Goal: Task Accomplishment & Management: Use online tool/utility

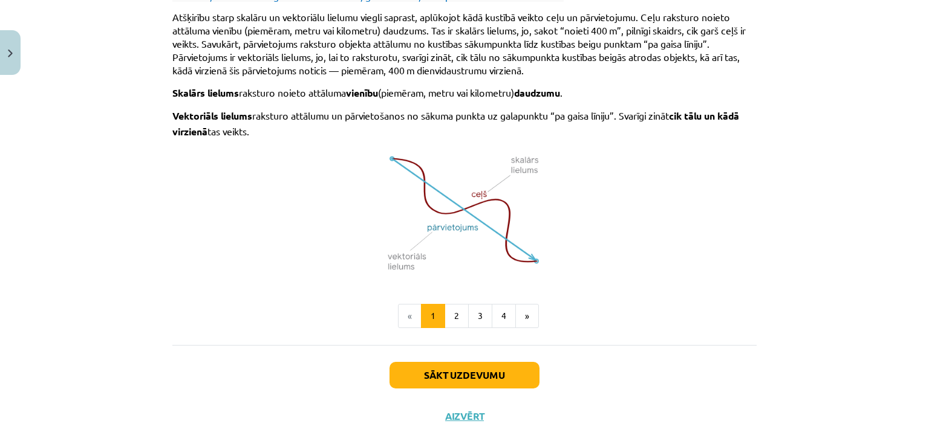
scroll to position [799, 0]
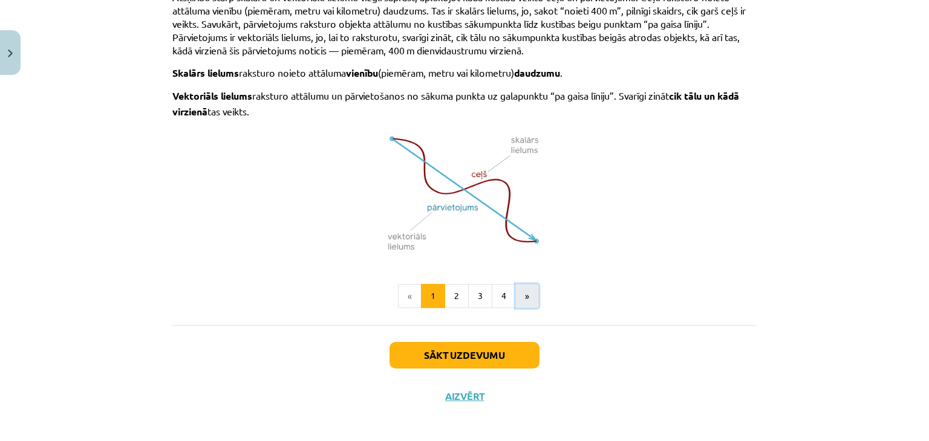
click at [518, 296] on button "»" at bounding box center [527, 296] width 24 height 24
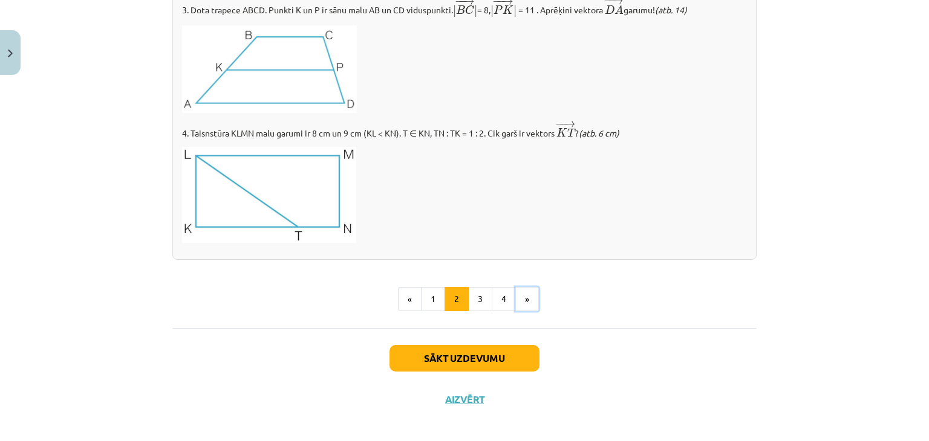
scroll to position [1439, 0]
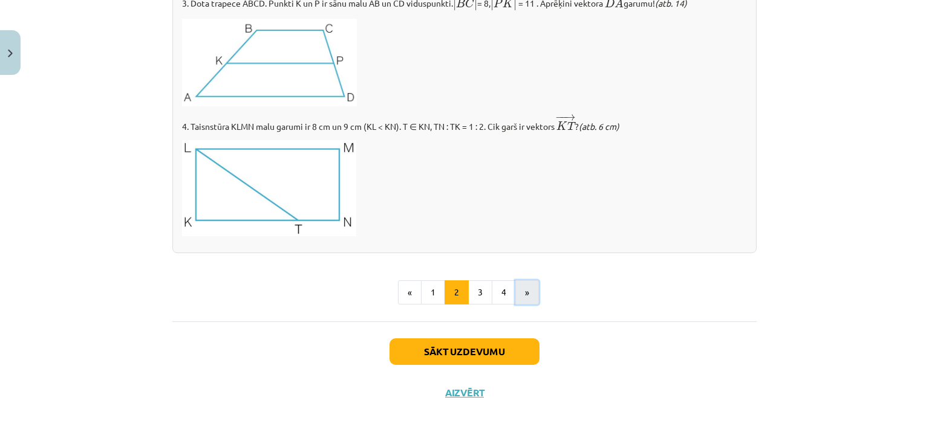
click at [525, 297] on button "»" at bounding box center [527, 293] width 24 height 24
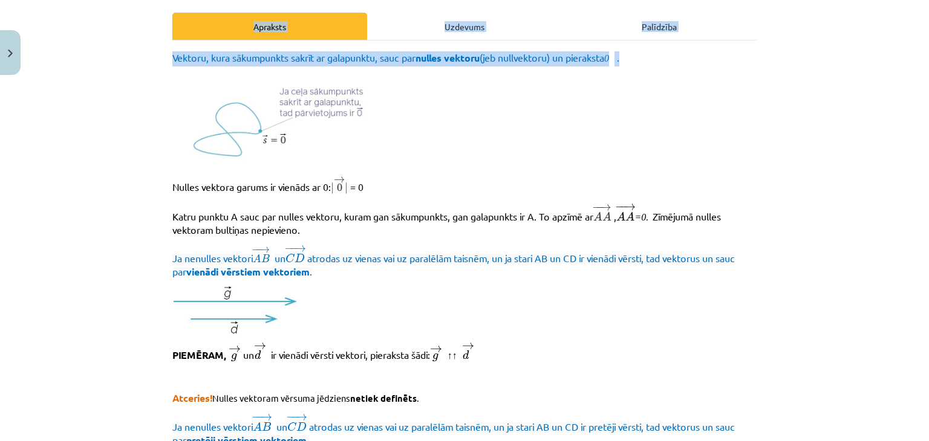
scroll to position [162, 0]
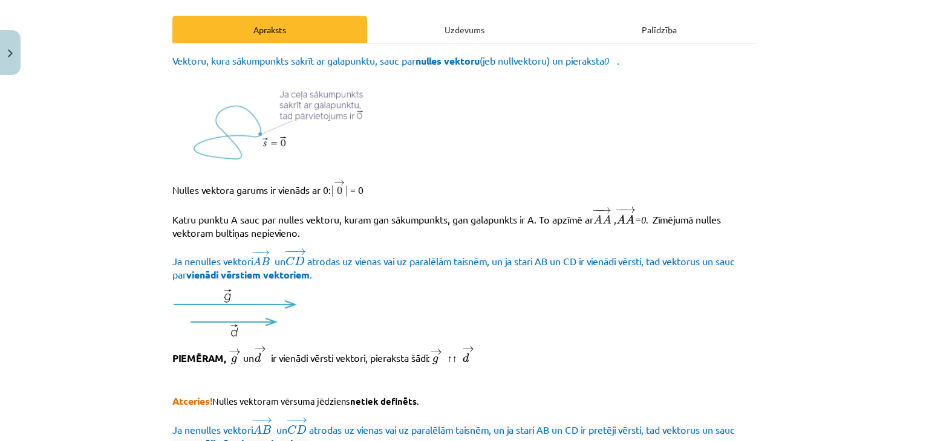
drag, startPoint x: 80, startPoint y: 97, endPoint x: 89, endPoint y: 92, distance: 10.6
click at [89, 92] on div "Mācību tēma: Matemātikas i - 10. klases 1. ieskaites mācību materiāls (a,b) #2 …" at bounding box center [464, 220] width 929 height 441
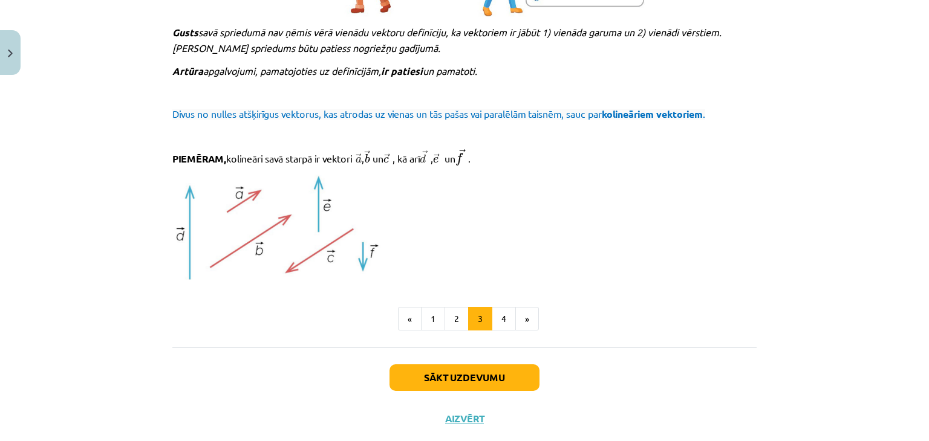
scroll to position [1317, 0]
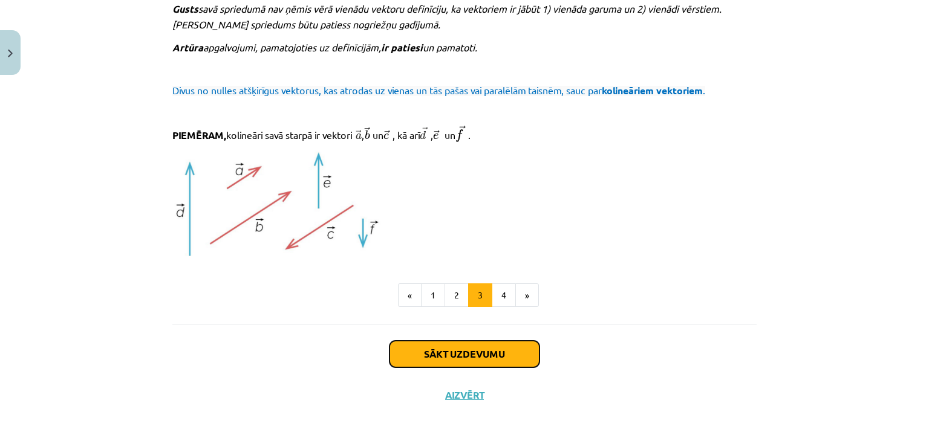
click at [416, 349] on button "Sākt uzdevumu" at bounding box center [464, 354] width 150 height 27
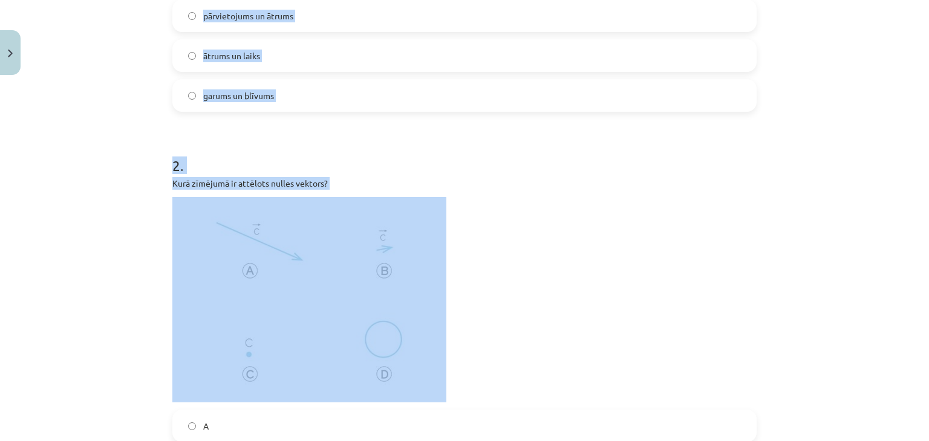
scroll to position [363, 0]
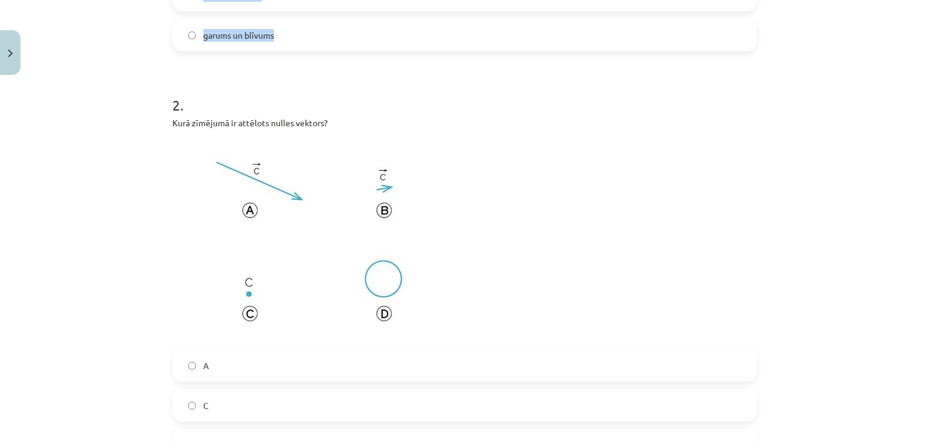
drag, startPoint x: 129, startPoint y: 241, endPoint x: 580, endPoint y: 44, distance: 491.6
click at [580, 44] on div "Mācību tēma: Matemātikas i - 10. klases 1. ieskaites mācību materiāls (a,b) #2 …" at bounding box center [464, 220] width 929 height 441
click at [549, 186] on p at bounding box center [464, 240] width 584 height 206
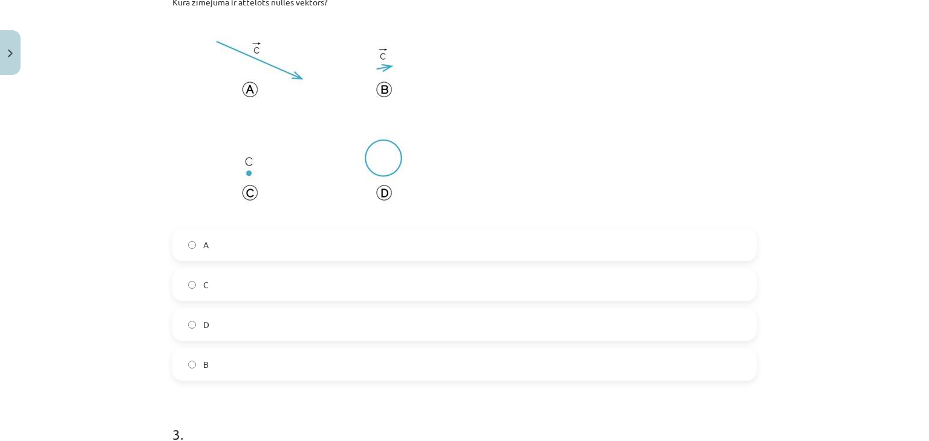
click at [283, 281] on label "C" at bounding box center [465, 285] width 582 height 30
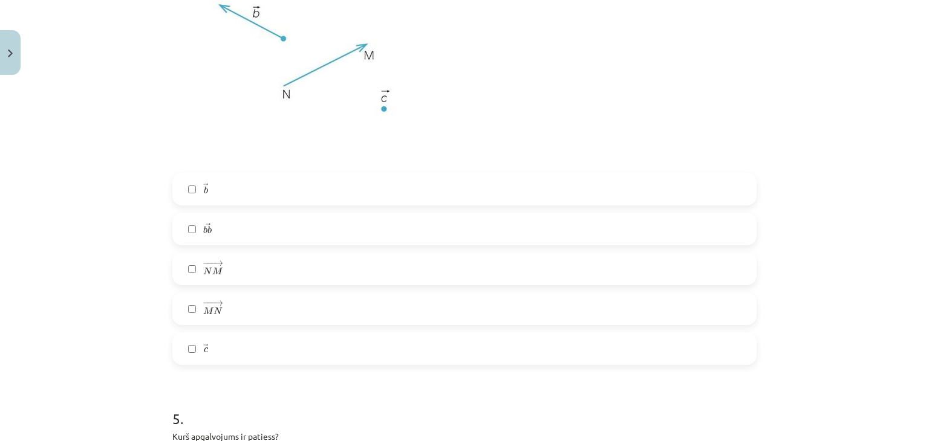
scroll to position [1149, 0]
click at [267, 261] on label "− −− → N M N M →" at bounding box center [465, 268] width 582 height 30
click at [261, 354] on label "→ c c →" at bounding box center [465, 348] width 582 height 30
click at [278, 187] on label "→ b b →" at bounding box center [465, 188] width 582 height 30
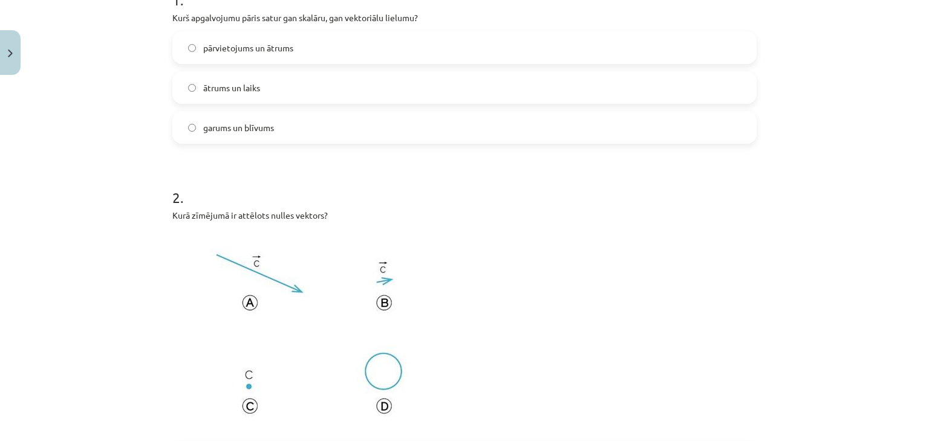
scroll to position [181, 0]
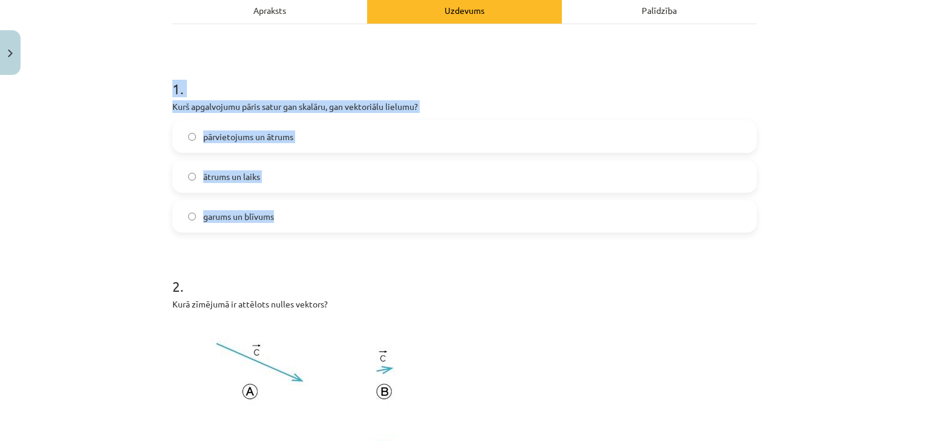
drag, startPoint x: 144, startPoint y: 78, endPoint x: 476, endPoint y: 196, distance: 352.2
click at [482, 206] on div "Mācību tēma: Matemātikas i - 10. klases 1. ieskaites mācību materiāls (a,b) #2 …" at bounding box center [464, 220] width 929 height 441
copy div "1 . Kurš apgalvojumu pāris satur gan skalāru, gan vektoriālu lielumu? pārvietoj…"
click at [60, 183] on div "Mācību tēma: Matemātikas i - 10. klases 1. ieskaites mācību materiāls (a,b) #2 …" at bounding box center [464, 220] width 929 height 441
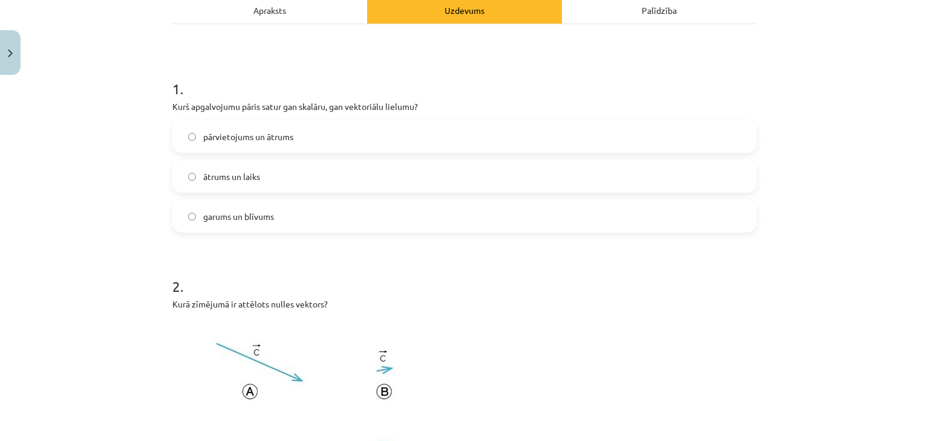
click at [220, 176] on span "ātrums un laiks" at bounding box center [231, 176] width 57 height 13
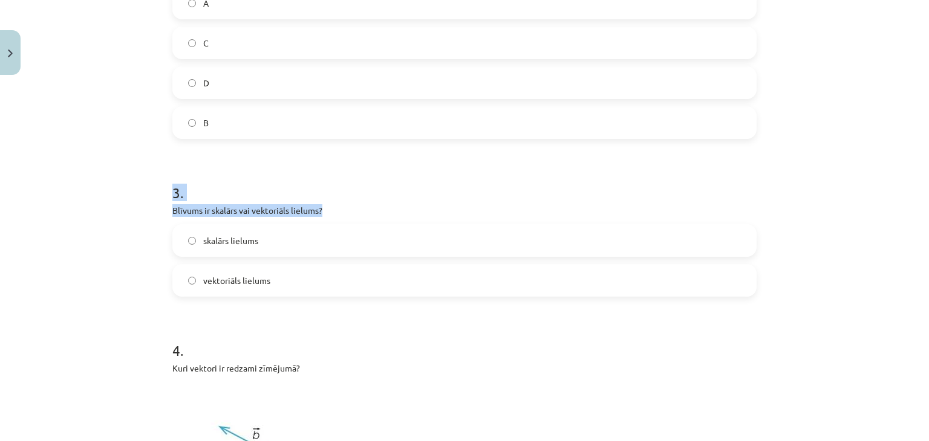
scroll to position [846, 0]
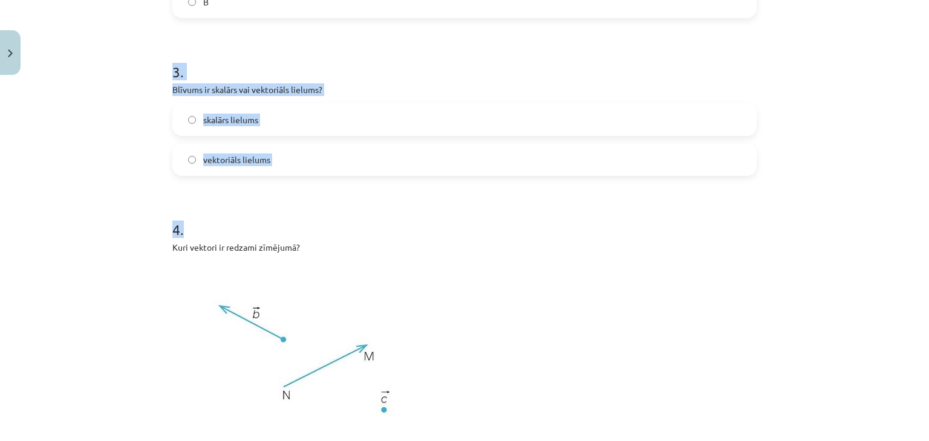
drag, startPoint x: 149, startPoint y: 180, endPoint x: 368, endPoint y: 186, distance: 218.9
click at [368, 186] on div "Mācību tēma: Matemātikas i - 10. klases 1. ieskaites mācību materiāls (a,b) #2 …" at bounding box center [464, 220] width 929 height 441
copy form "3 . Blīvums ir skalārs vai vektoriāls lielums? skalārs lielums vektoriāls lielu…"
click at [56, 152] on div "Mācību tēma: Matemātikas i - 10. klases 1. ieskaites mācību materiāls (a,b) #2 …" at bounding box center [464, 220] width 929 height 441
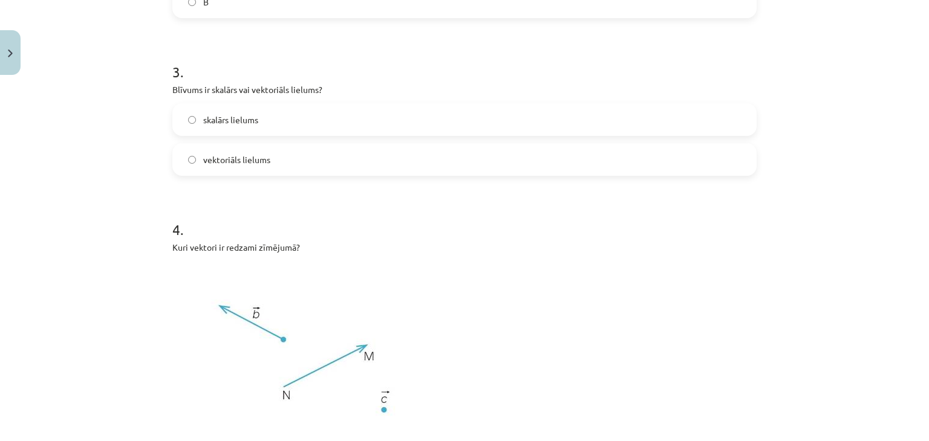
click at [248, 119] on span "skalārs lielums" at bounding box center [230, 120] width 55 height 13
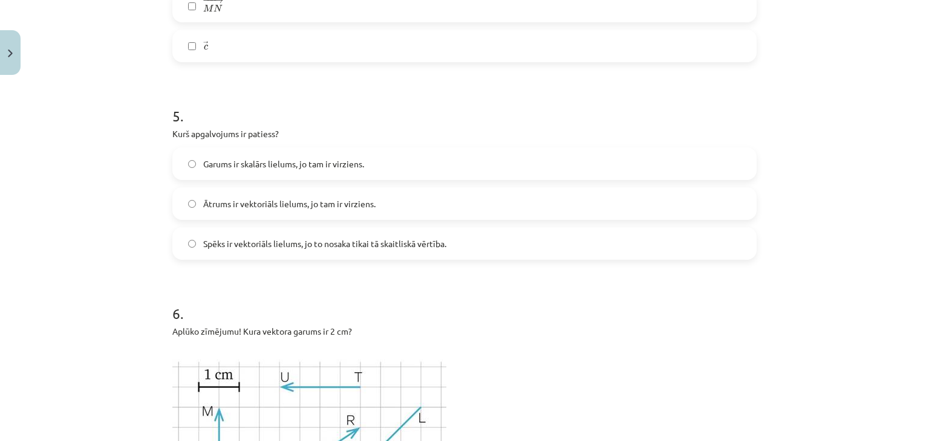
scroll to position [1451, 0]
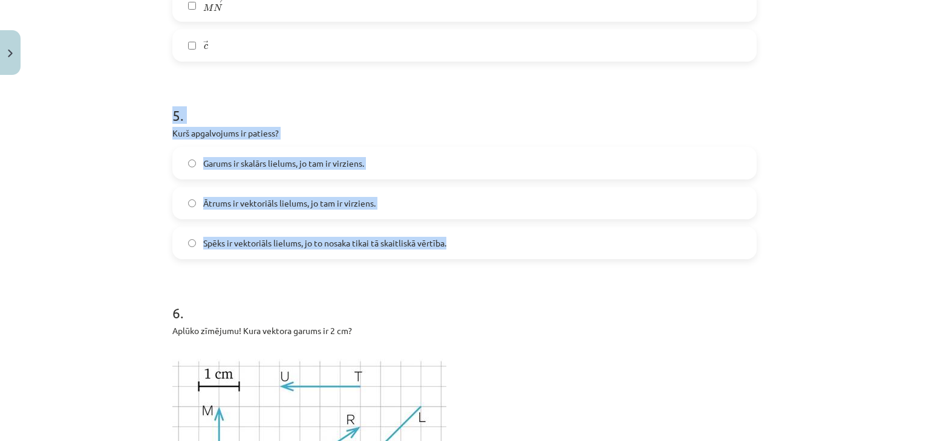
drag, startPoint x: 141, startPoint y: 114, endPoint x: 457, endPoint y: 244, distance: 342.1
click at [457, 244] on div "Mācību tēma: Matemātikas i - 10. klases 1. ieskaites mācību materiāls (a,b) #2 …" at bounding box center [464, 220] width 929 height 441
copy div "5 . [PERSON_NAME] apgalvojums ir patiess? Garums ir skalārs lielums, jo tam ir …"
click at [428, 123] on h1 "5 ." at bounding box center [464, 104] width 584 height 37
click at [592, 86] on h1 "5 ." at bounding box center [464, 104] width 584 height 37
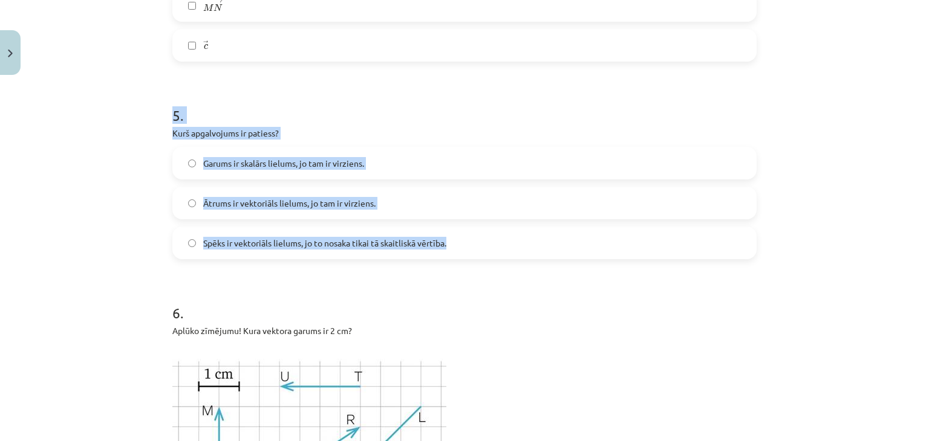
click at [612, 120] on h1 "5 ." at bounding box center [464, 104] width 584 height 37
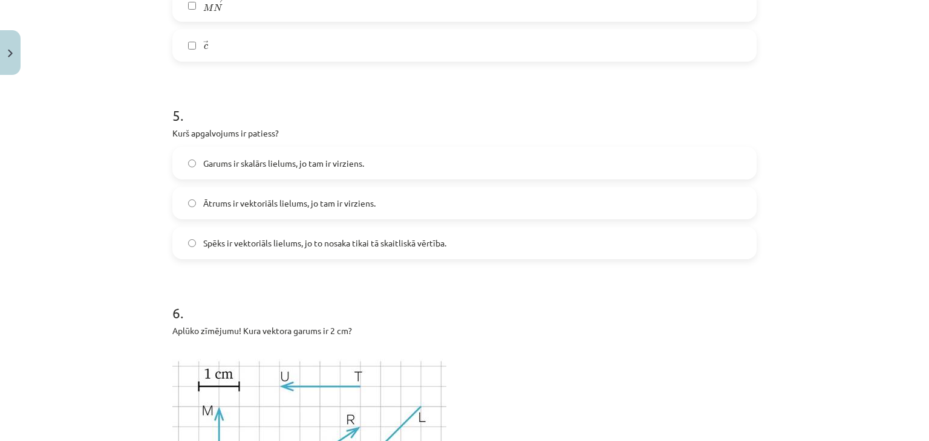
click at [377, 211] on label "Ātrums ir vektoriāls lielums, jo tam ir virziens." at bounding box center [465, 203] width 582 height 30
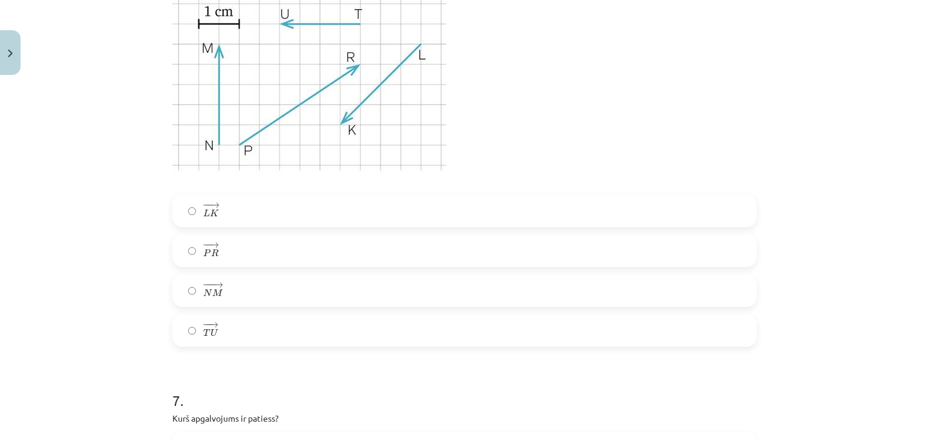
scroll to position [1874, 0]
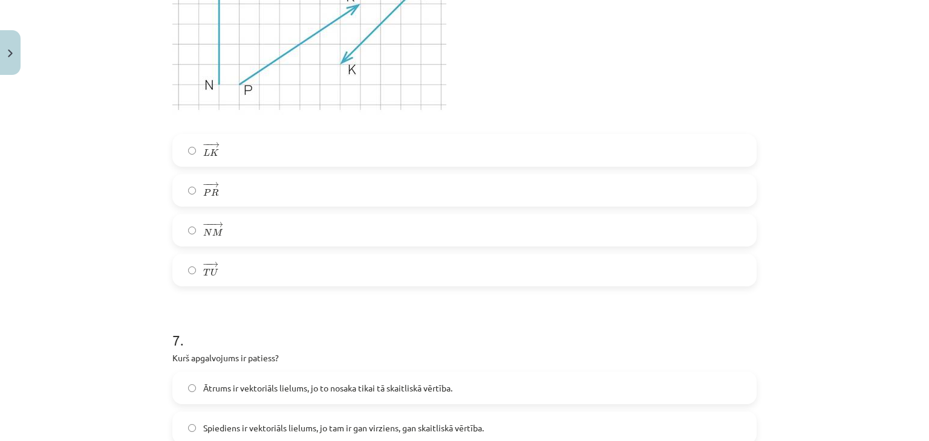
click at [247, 276] on label "− − → T U T U →" at bounding box center [465, 270] width 582 height 30
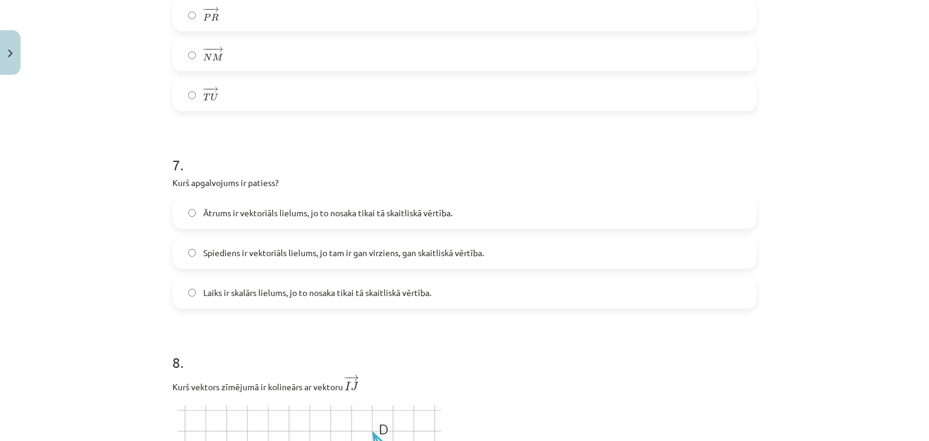
scroll to position [2055, 0]
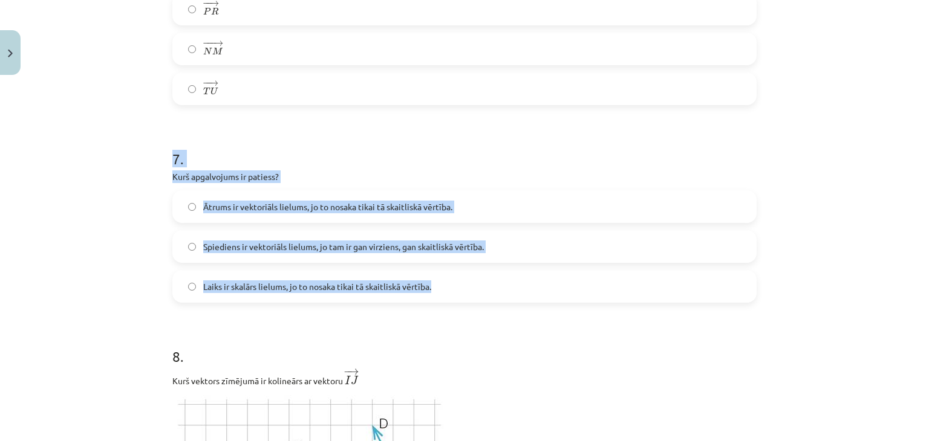
drag, startPoint x: 143, startPoint y: 164, endPoint x: 443, endPoint y: 252, distance: 313.2
click at [488, 284] on div "Mācību tēma: Matemātikas i - 10. klases 1. ieskaites mācību materiāls (a,b) #2 …" at bounding box center [464, 220] width 929 height 441
copy div "7 . [PERSON_NAME] apgalvojums ir patiess? Ātrums ir vektoriāls lielums, jo to n…"
click at [487, 163] on h1 "7 ." at bounding box center [464, 147] width 584 height 37
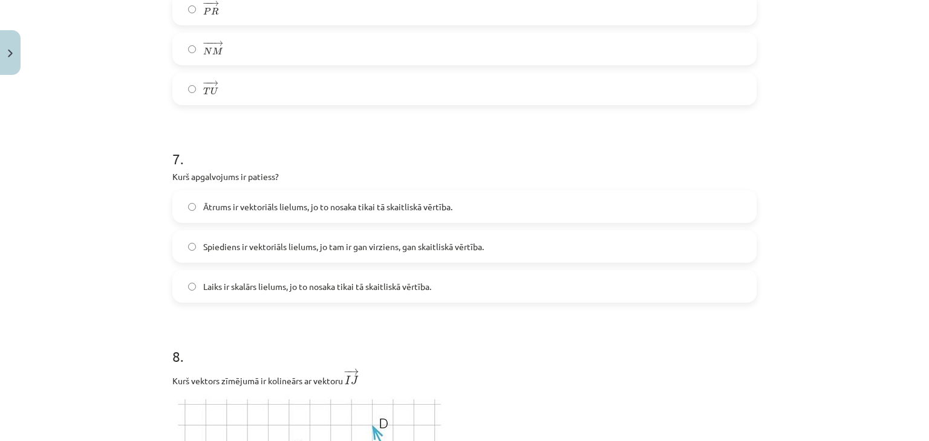
click at [287, 211] on span "Ātrums ir vektoriāls lielums, jo to nosaka tikai tā skaitliskā vērtība." at bounding box center [327, 207] width 249 height 13
click at [244, 284] on span "Laiks ir skalārs lielums, jo to nosaka tikai tā skaitliskā vērtība." at bounding box center [317, 287] width 228 height 13
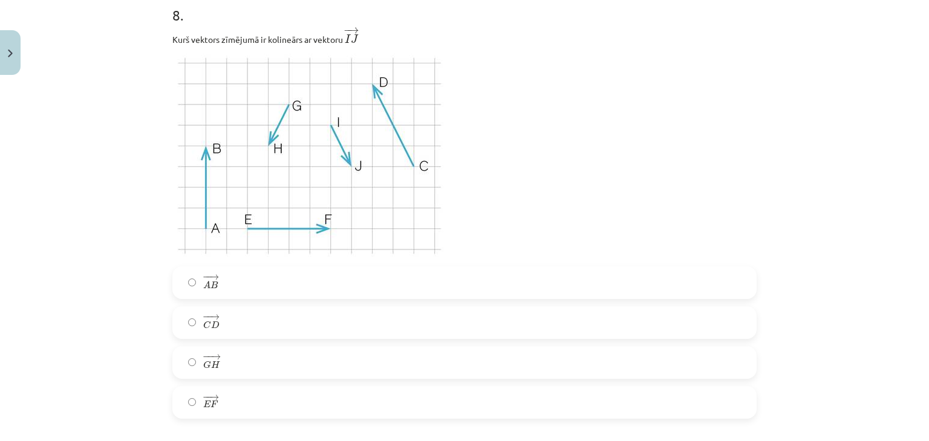
scroll to position [2418, 0]
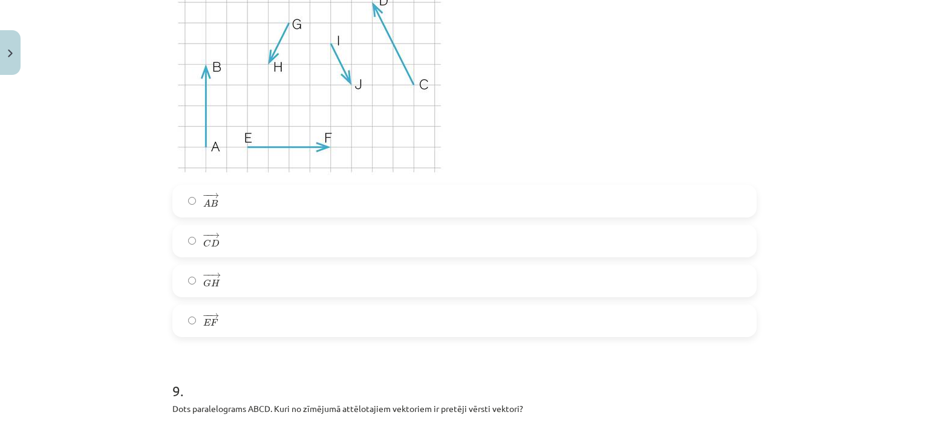
click at [263, 279] on label "− − → G H G H →" at bounding box center [465, 281] width 582 height 30
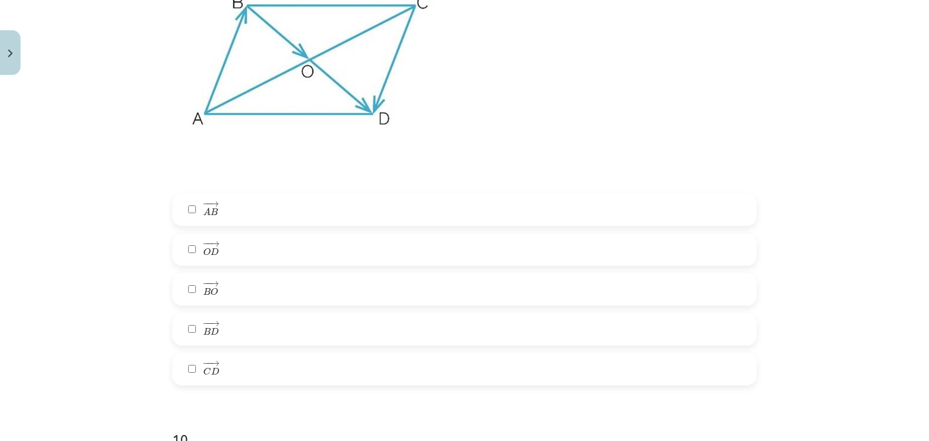
scroll to position [2962, 0]
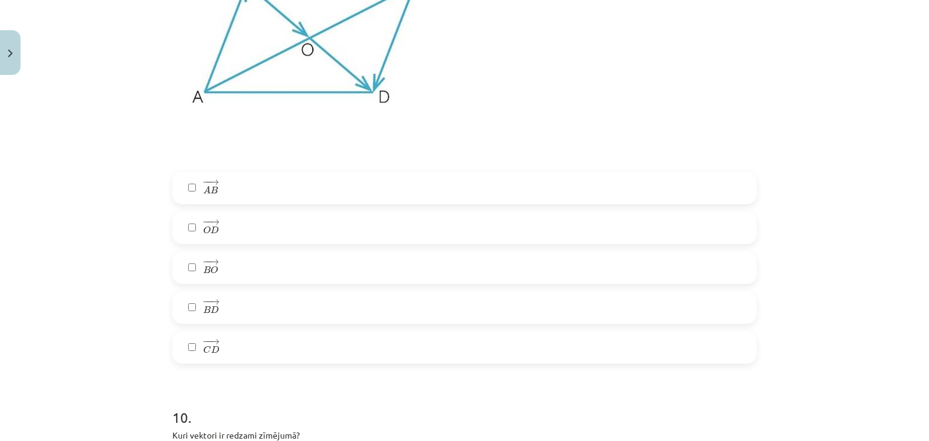
click at [209, 184] on span "→" at bounding box center [214, 182] width 10 height 5
click at [203, 351] on span "C" at bounding box center [207, 350] width 8 height 8
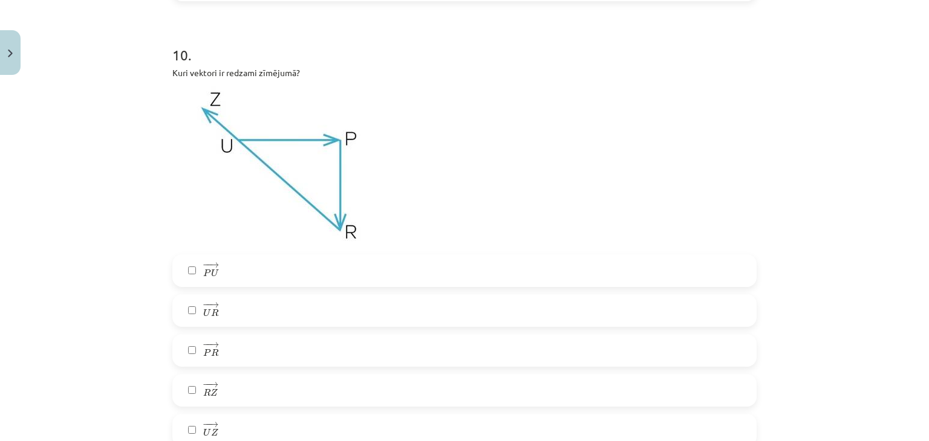
scroll to position [3386, 0]
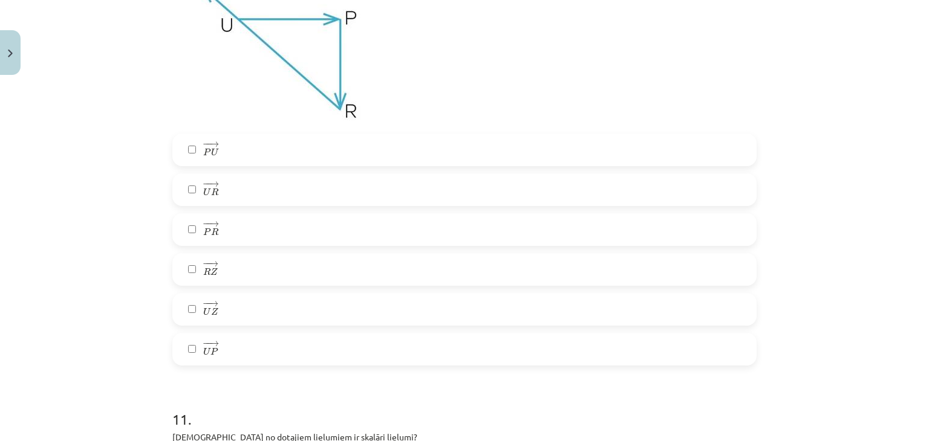
click at [228, 348] on label "− − → U P U P →" at bounding box center [465, 349] width 582 height 30
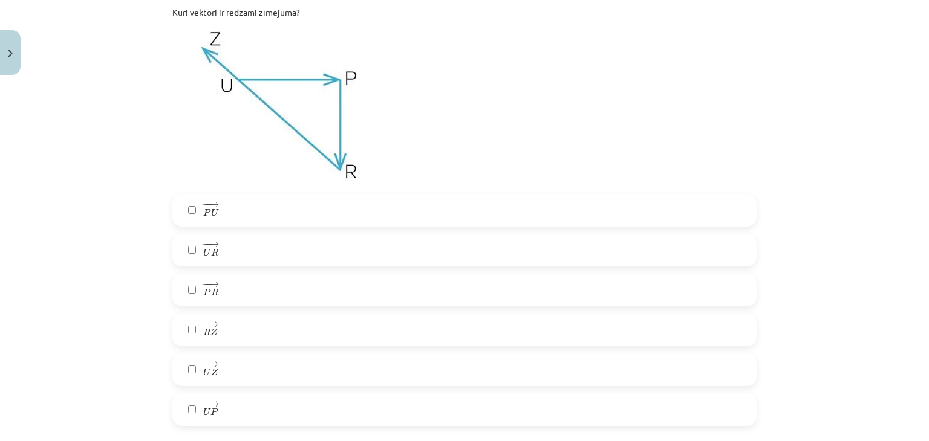
click at [219, 295] on label "− − → P R P R →" at bounding box center [465, 290] width 582 height 30
click at [203, 329] on span "R" at bounding box center [206, 332] width 7 height 8
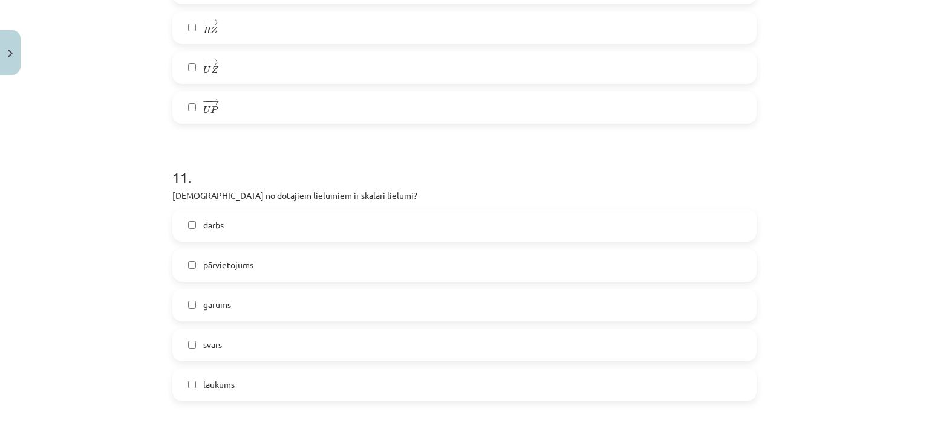
scroll to position [3748, 0]
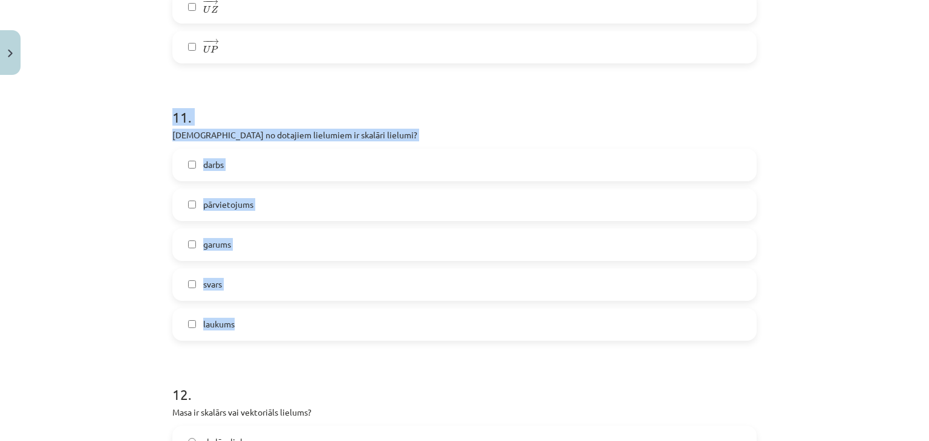
drag, startPoint x: 149, startPoint y: 108, endPoint x: 412, endPoint y: 320, distance: 337.1
click at [412, 320] on div "Mācību tēma: Matemātikas i - 10. klases 1. ieskaites mācību materiāls (a,b) #2 …" at bounding box center [464, 220] width 929 height 441
copy div "11 . Kuri no dotajiem lielumiem ir skalāri lielumi? darbs pārvietojums garums s…"
click at [445, 126] on div "11 . Kuri no dotajiem lielumiem ir skalāri lielumi? darbs pārvietojums garums s…" at bounding box center [464, 214] width 584 height 253
click at [455, 131] on p "[DEMOGRAPHIC_DATA] no dotajiem lielumiem ir skalāri lielumi?" at bounding box center [464, 135] width 584 height 13
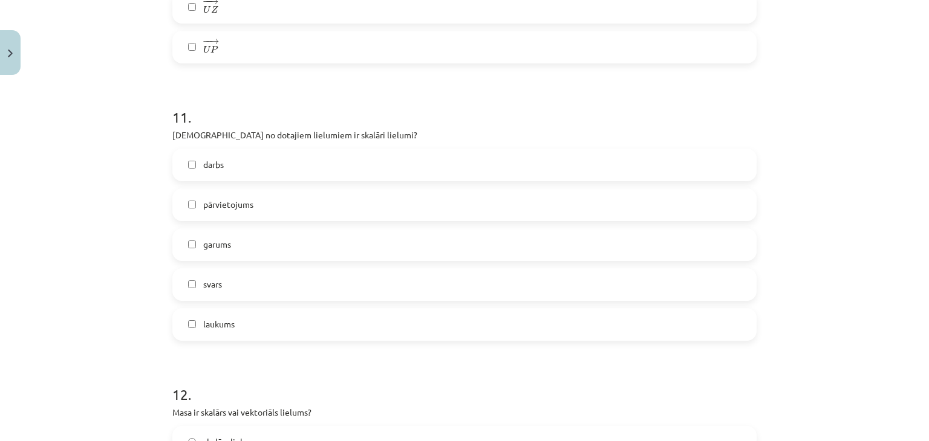
click at [210, 167] on span "darbs" at bounding box center [213, 164] width 21 height 13
click at [207, 248] on span "garums" at bounding box center [217, 244] width 28 height 13
click at [222, 333] on label "laukums" at bounding box center [465, 325] width 582 height 30
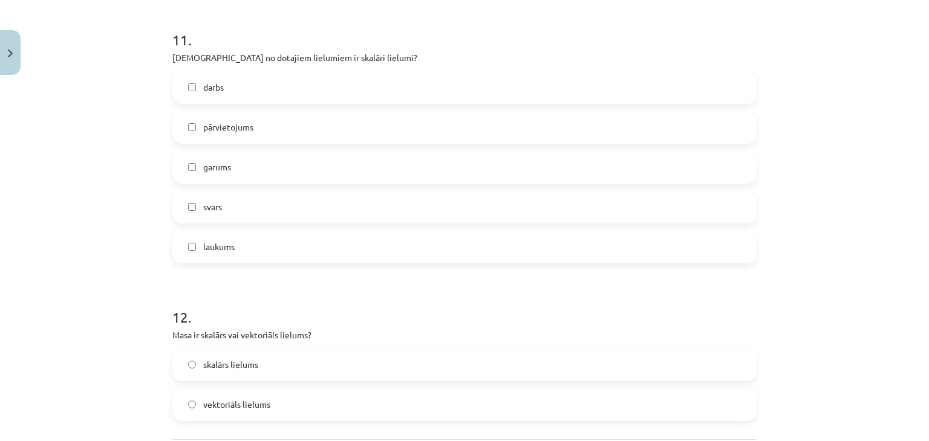
scroll to position [3947, 0]
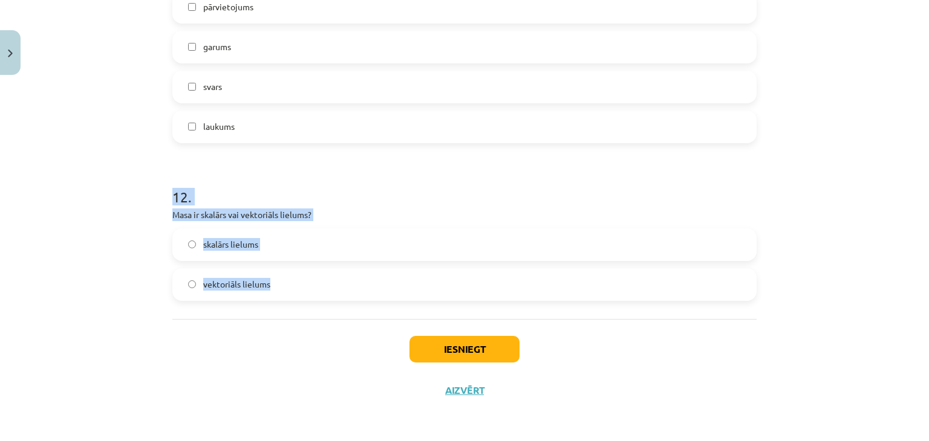
drag, startPoint x: 152, startPoint y: 187, endPoint x: 345, endPoint y: 313, distance: 230.2
click at [345, 313] on div "Mācību tēma: Matemātikas i - 10. klases 1. ieskaites mācību materiāls (a,b) #2 …" at bounding box center [464, 220] width 929 height 441
copy div "12 . Masa ir skalārs vai vektoriāls lielums? skalārs lielums vektoriāls lielums"
click at [374, 203] on h1 "12 ." at bounding box center [464, 185] width 584 height 37
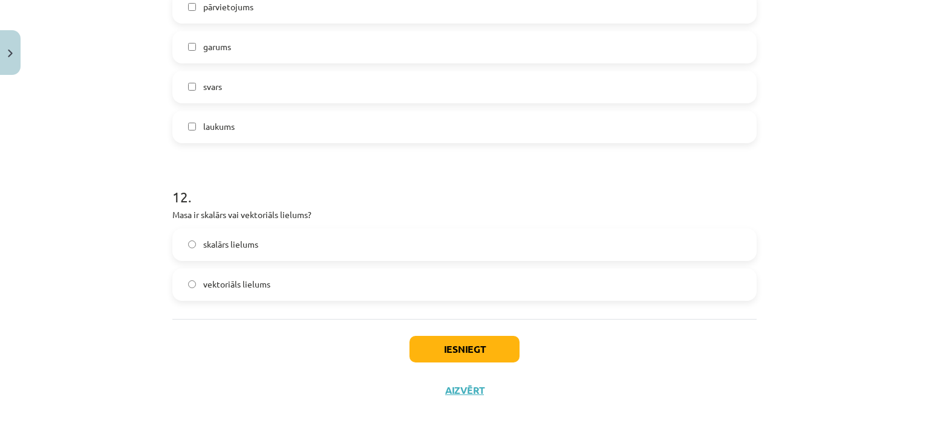
click at [225, 249] on span "skalārs lielums" at bounding box center [230, 244] width 55 height 13
click at [461, 355] on button "Iesniegt" at bounding box center [464, 349] width 110 height 27
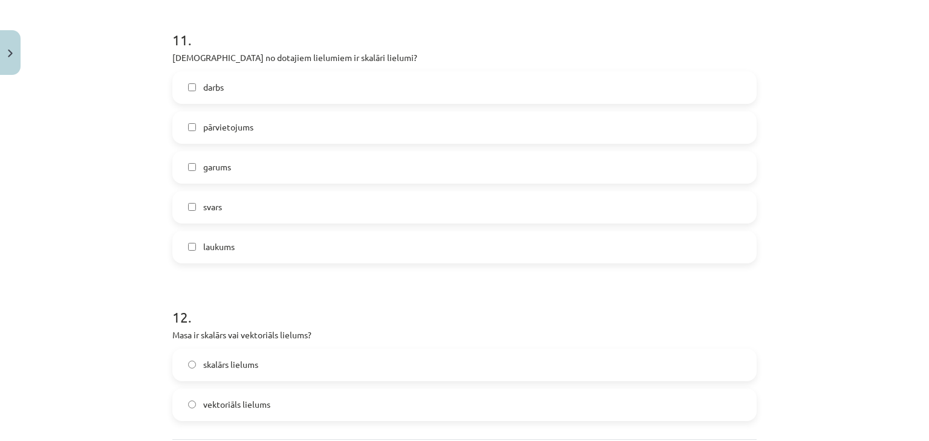
scroll to position [3886, 0]
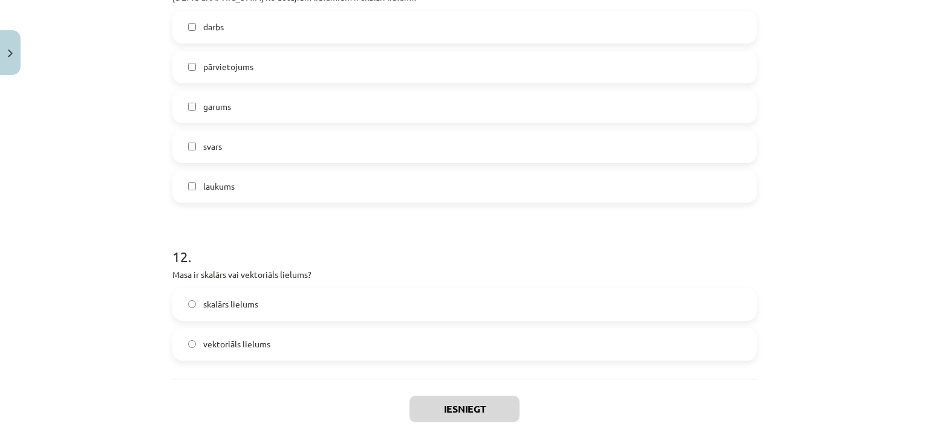
click at [769, 239] on div "Mācību tēma: Matemātikas i - 10. klases 1. ieskaites mācību materiāls (a,b) #2 …" at bounding box center [464, 220] width 929 height 441
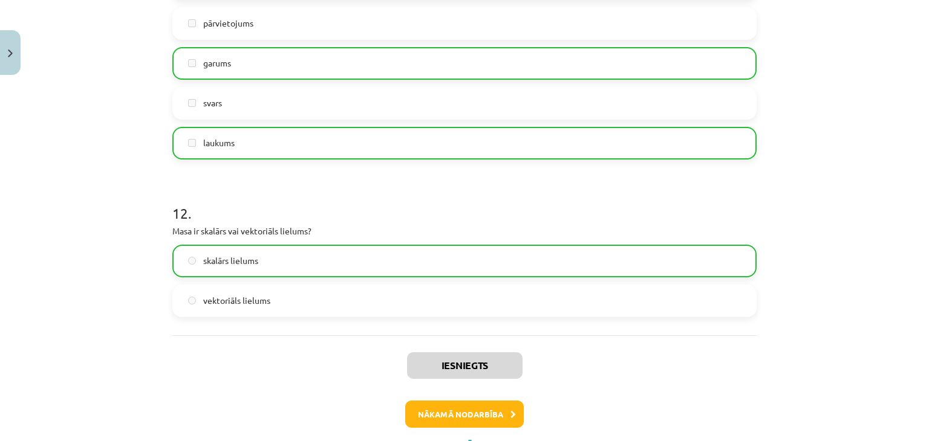
scroll to position [3985, 0]
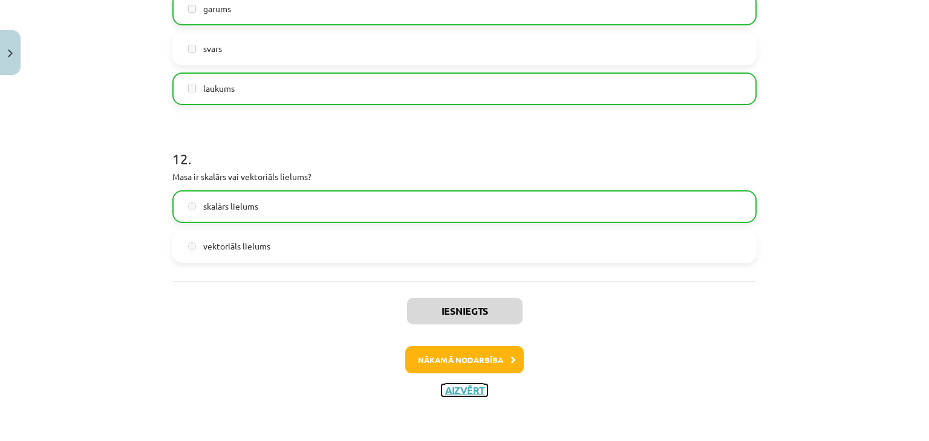
click at [459, 384] on button "Aizvērt" at bounding box center [464, 390] width 46 height 12
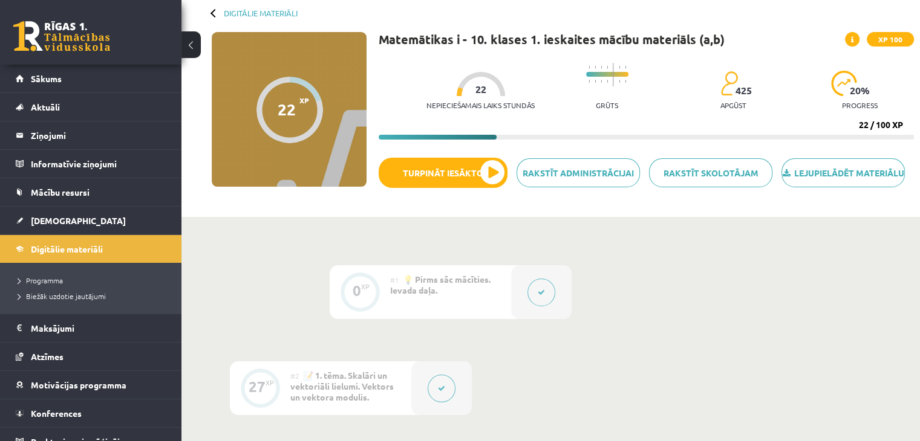
scroll to position [0, 0]
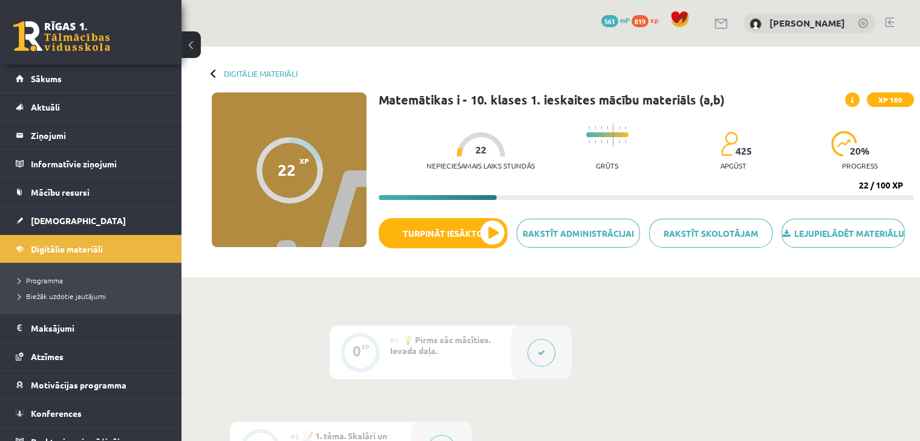
click at [54, 18] on div "0 Dāvanas 561 mP 819 xp" at bounding box center [90, 32] width 181 height 65
click at [62, 25] on link at bounding box center [61, 36] width 97 height 30
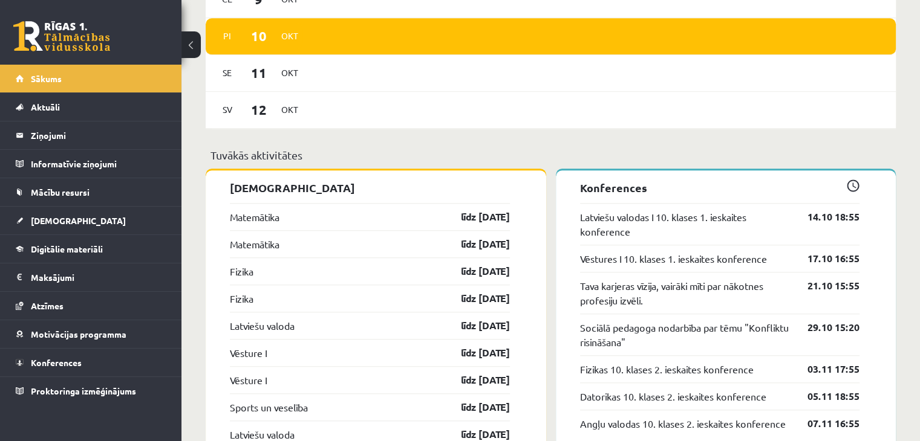
scroll to position [1028, 0]
